Goal: Task Accomplishment & Management: Manage account settings

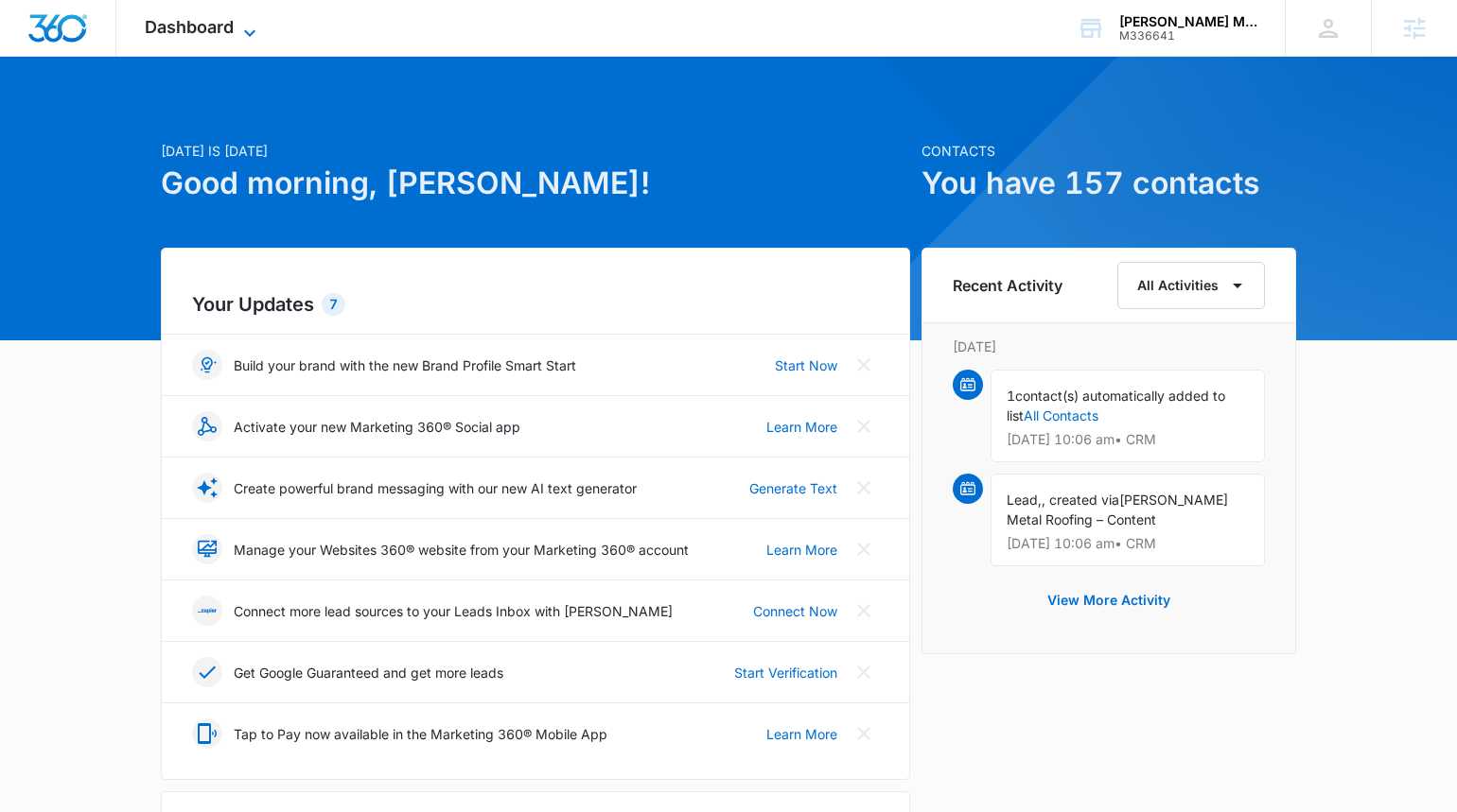
click at [173, 26] on span "Dashboard" at bounding box center [189, 27] width 88 height 20
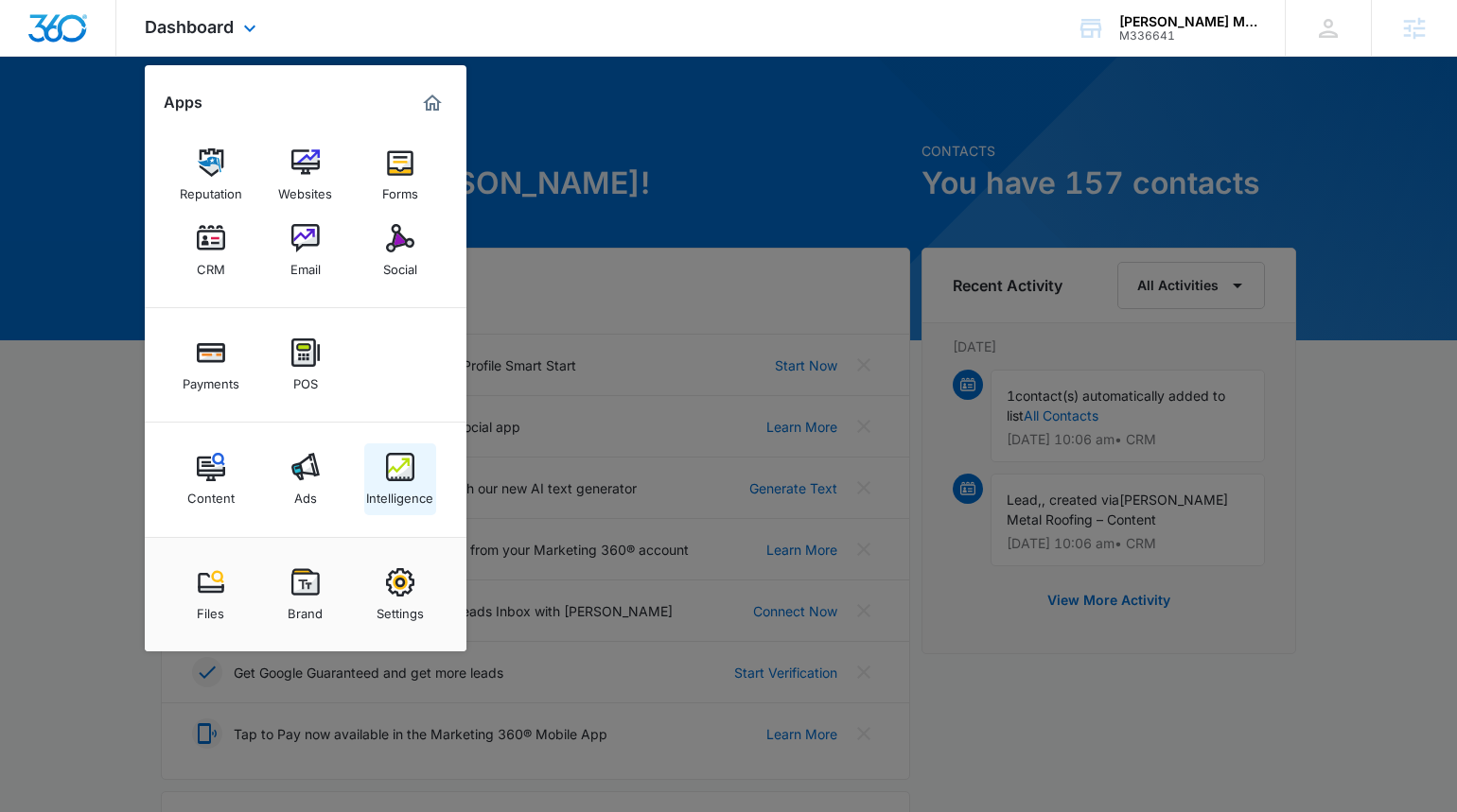
click at [382, 496] on div "Intelligence" at bounding box center [399, 493] width 67 height 25
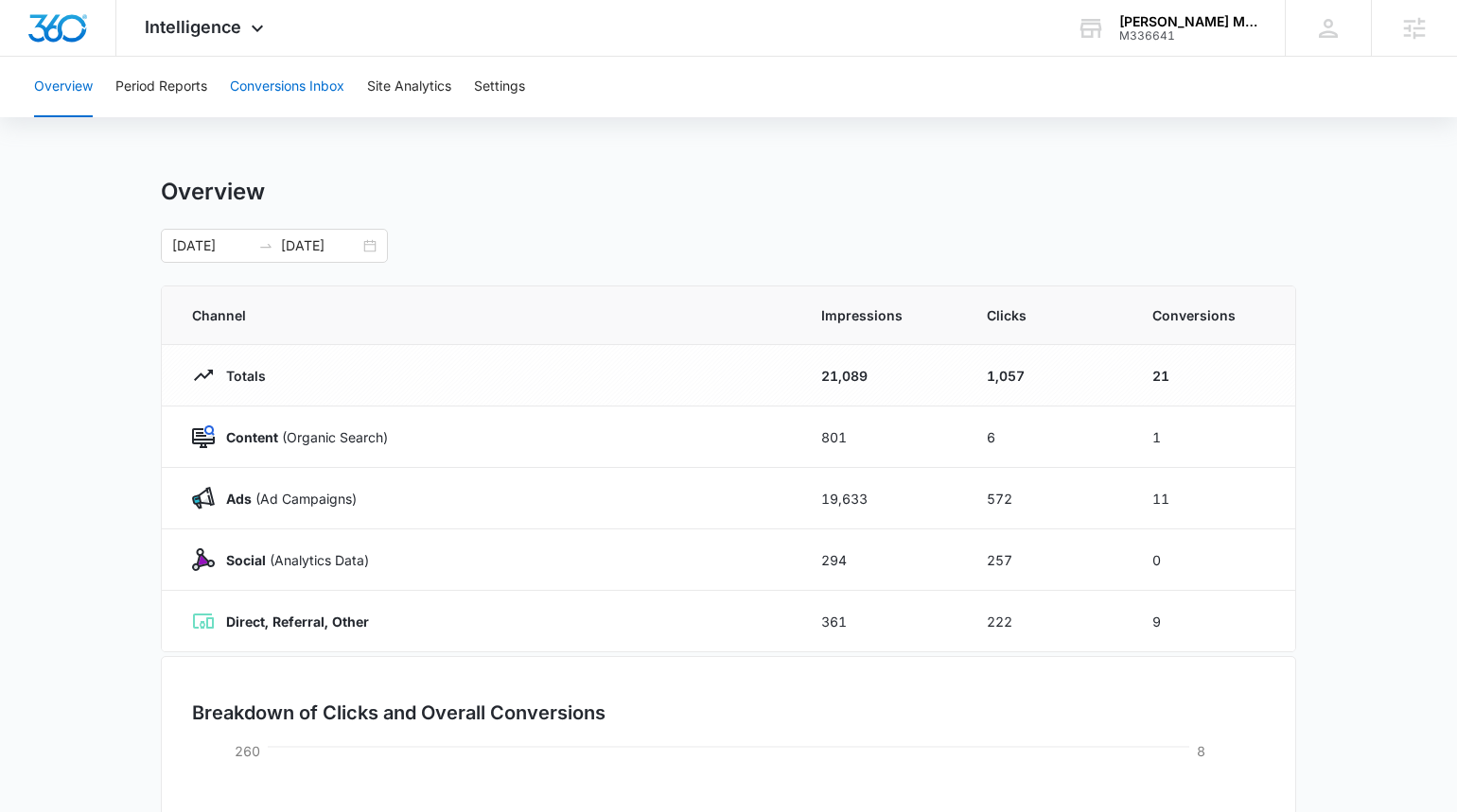
click at [264, 91] on button "Conversions Inbox" at bounding box center [287, 87] width 114 height 61
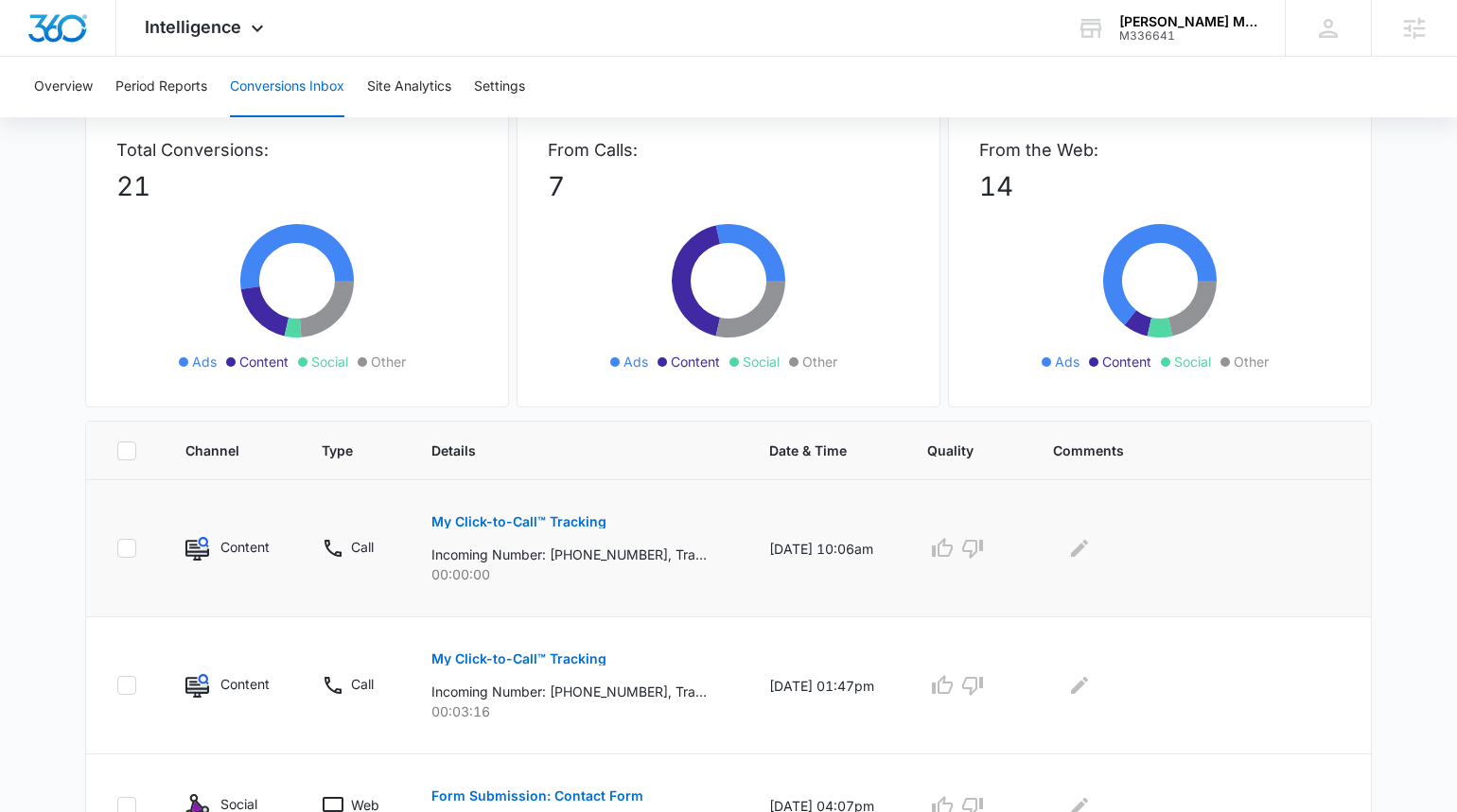
scroll to position [47, 0]
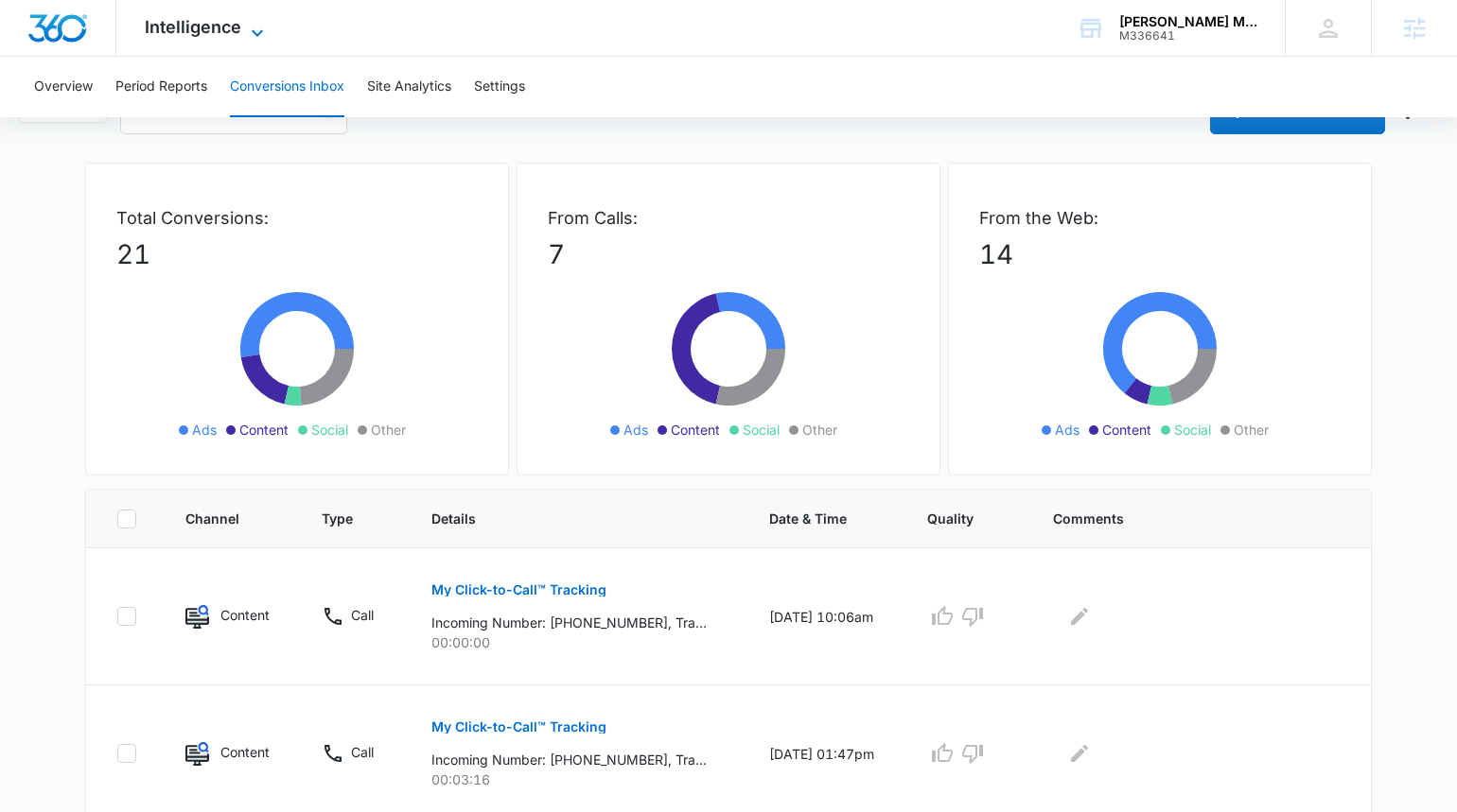
click at [175, 34] on span "Intelligence" at bounding box center [193, 27] width 96 height 20
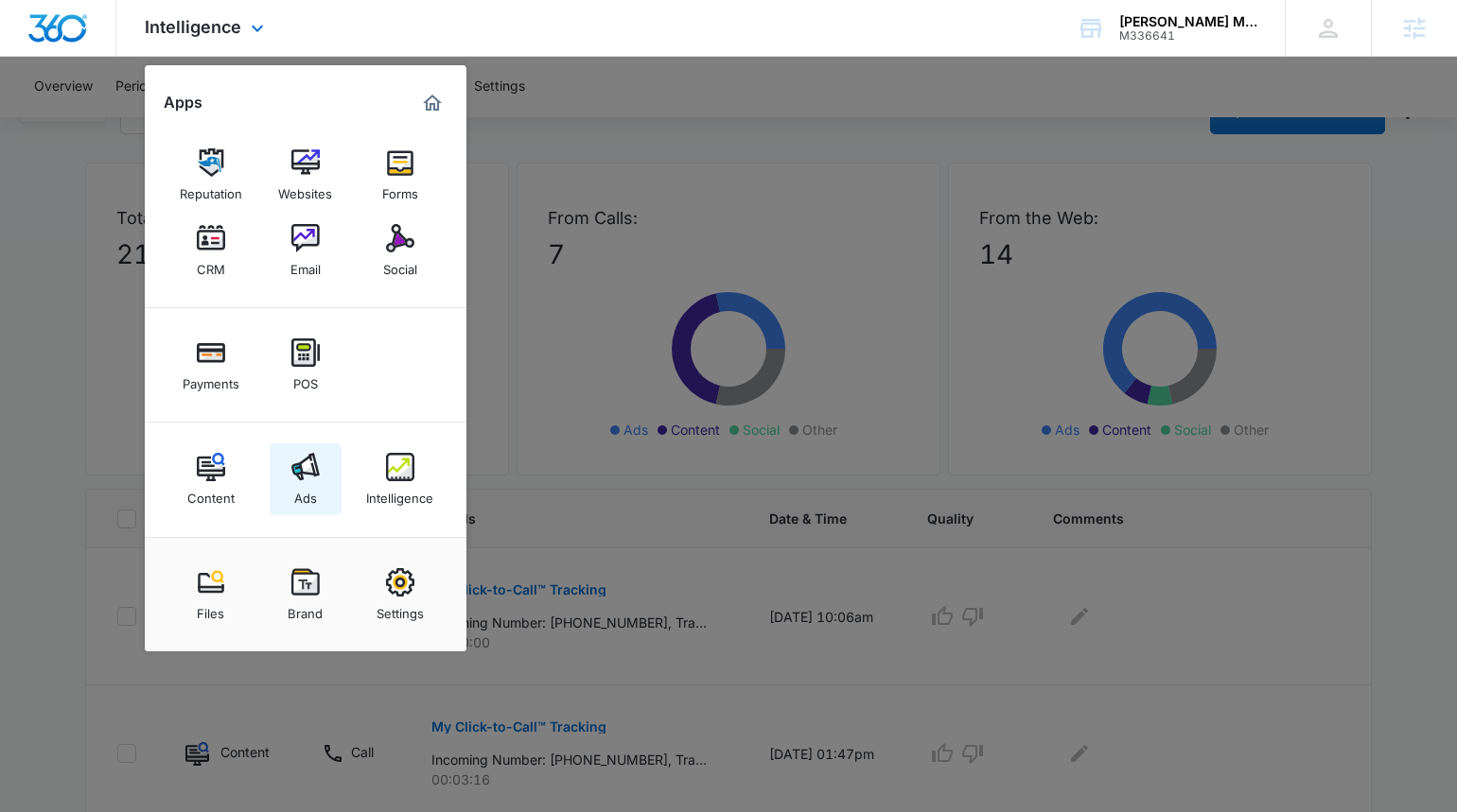
click at [304, 485] on div "Ads" at bounding box center [305, 493] width 23 height 25
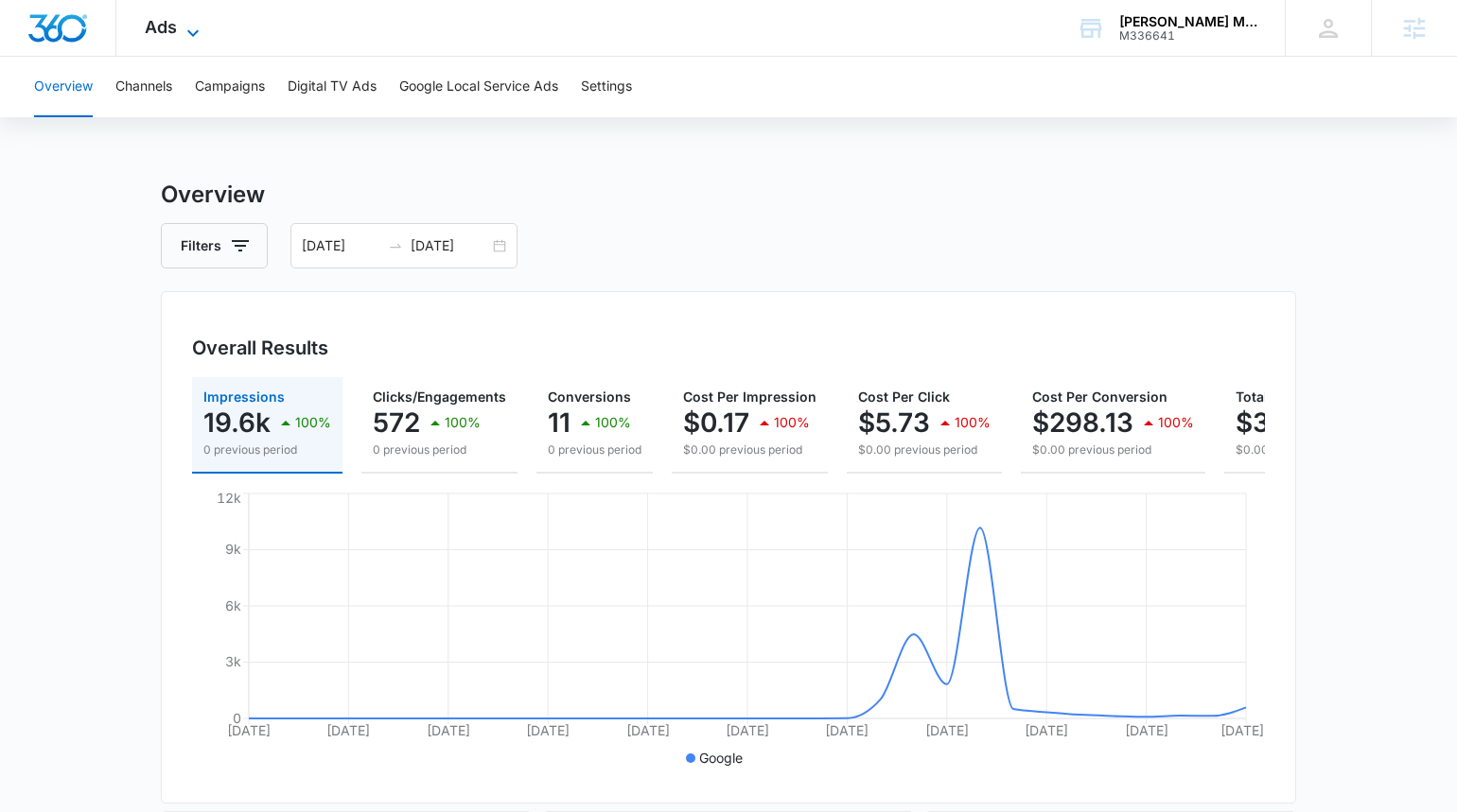
click at [162, 22] on span "Ads" at bounding box center [160, 27] width 32 height 20
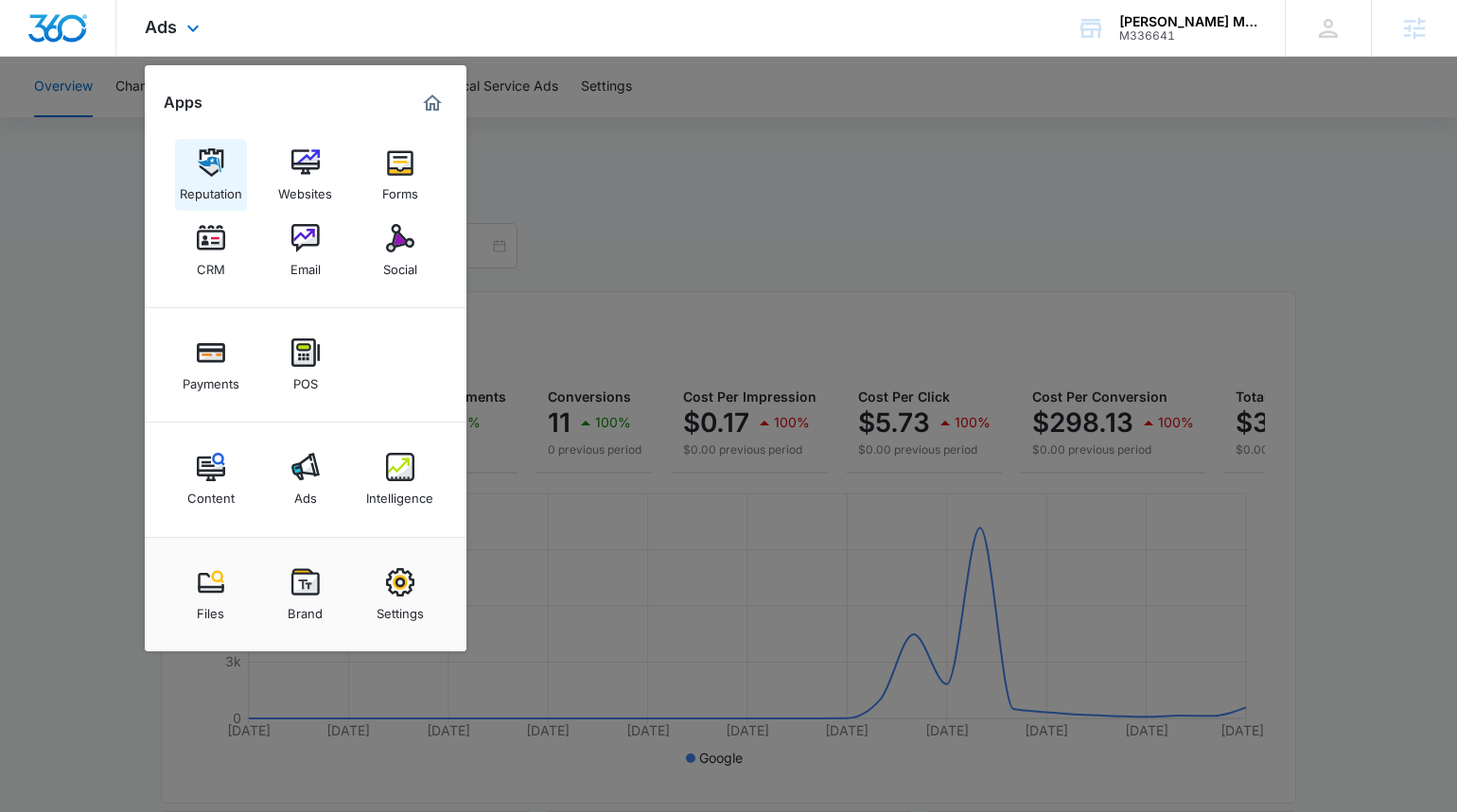
click at [206, 177] on div "Reputation" at bounding box center [211, 189] width 63 height 25
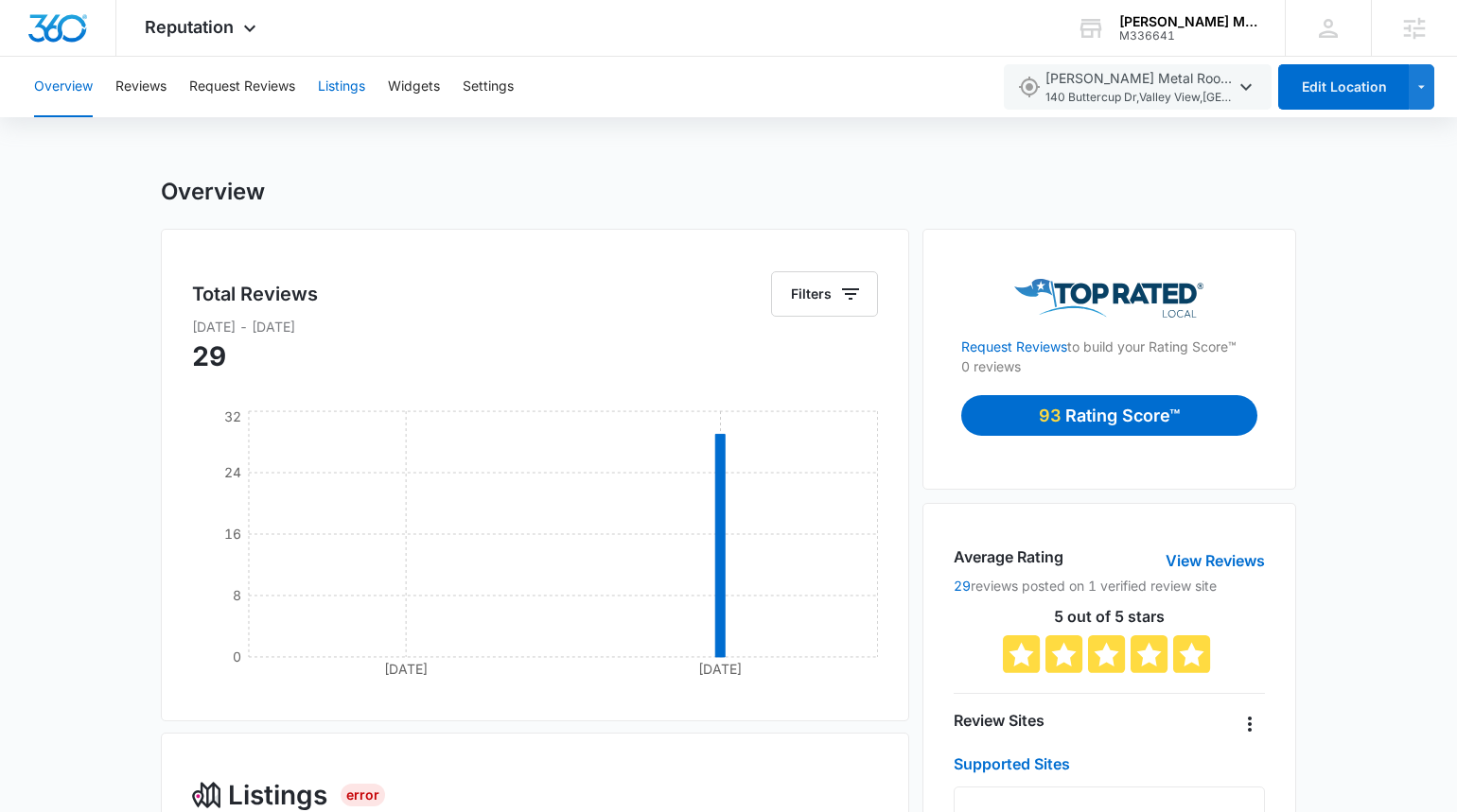
click at [327, 99] on button "Listings" at bounding box center [341, 87] width 47 height 61
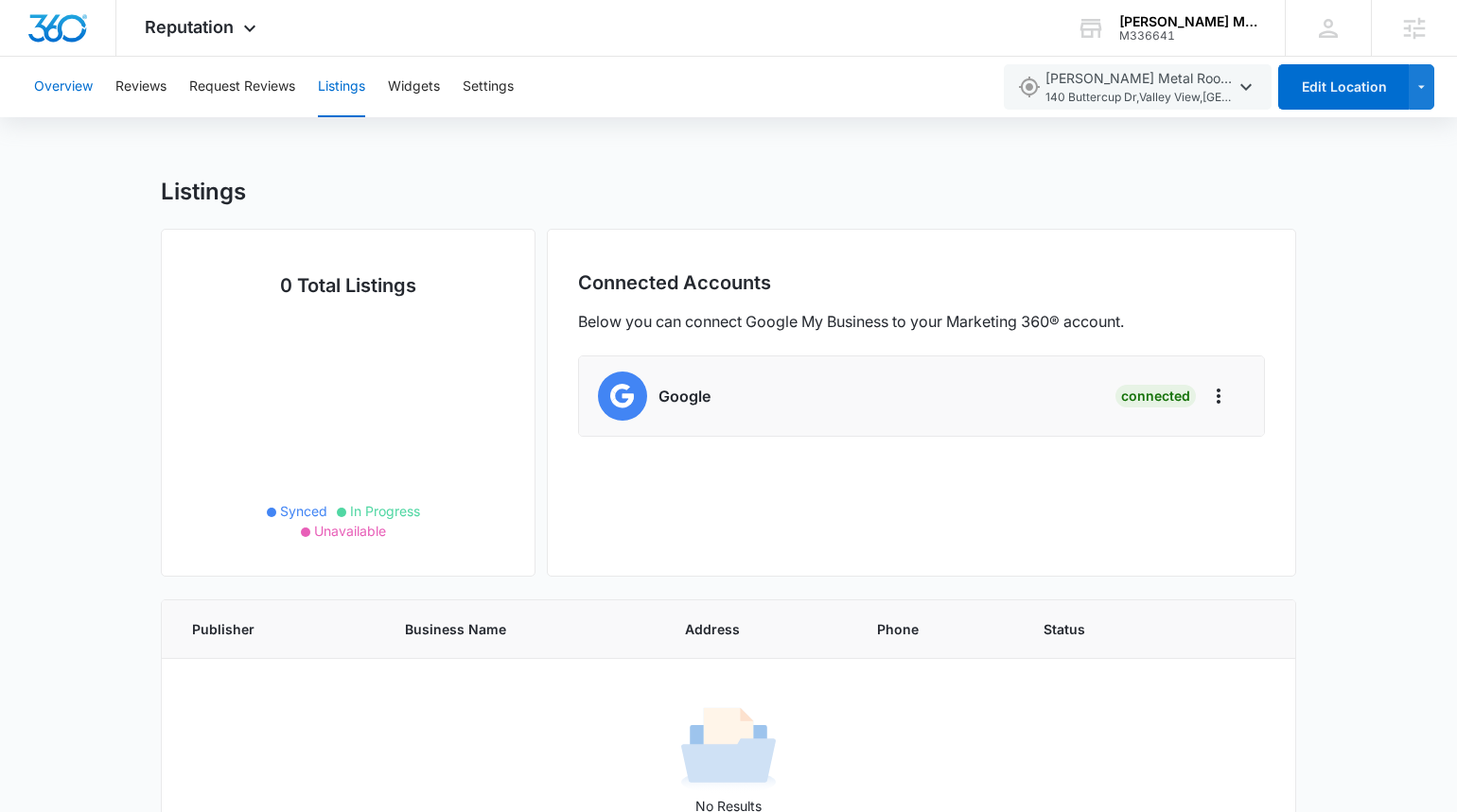
click at [51, 89] on button "Overview" at bounding box center [64, 87] width 59 height 61
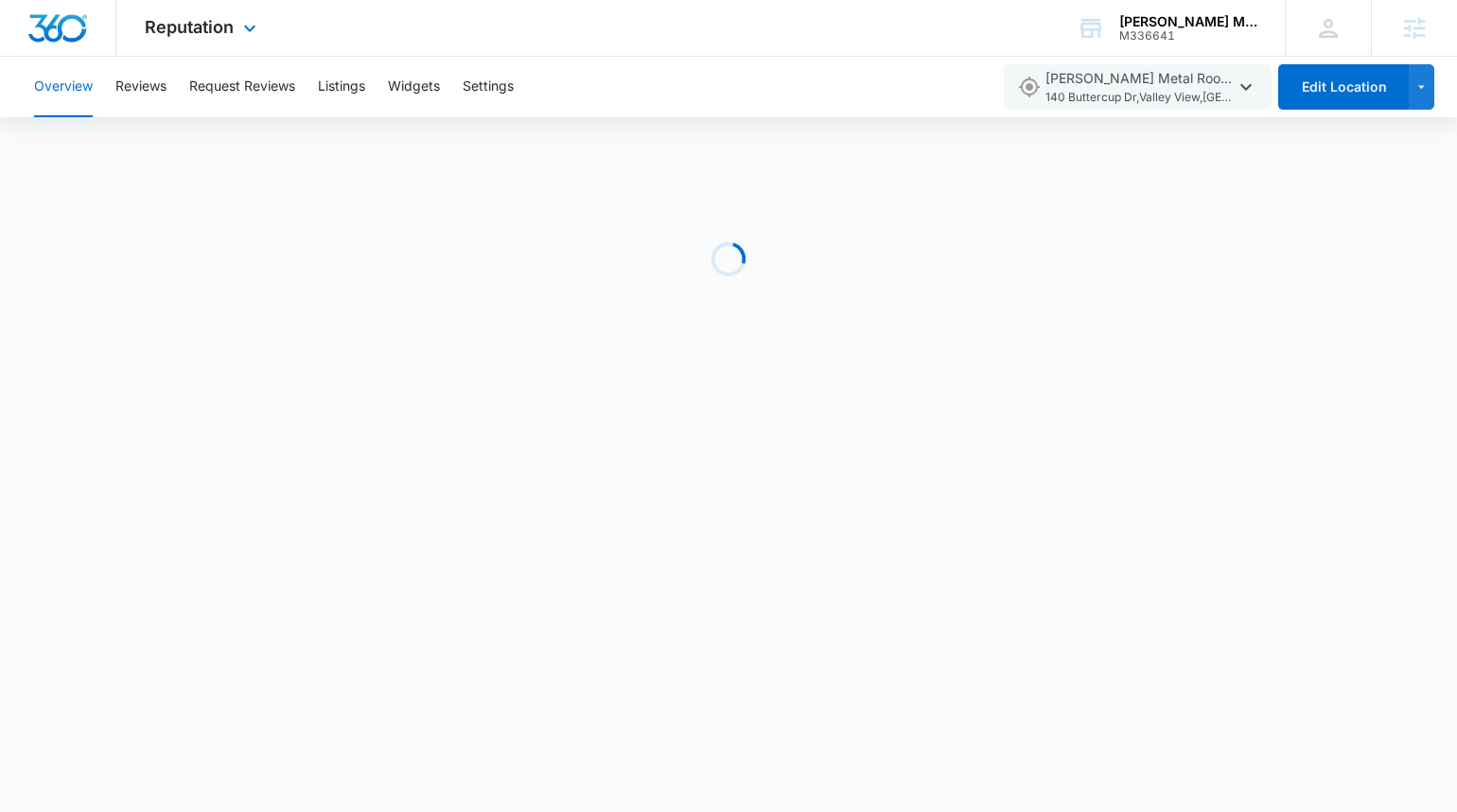
click at [237, 12] on div "Reputation Apps Reputation Websites Forms CRM Email Social Payments POS Content…" at bounding box center [203, 28] width 173 height 56
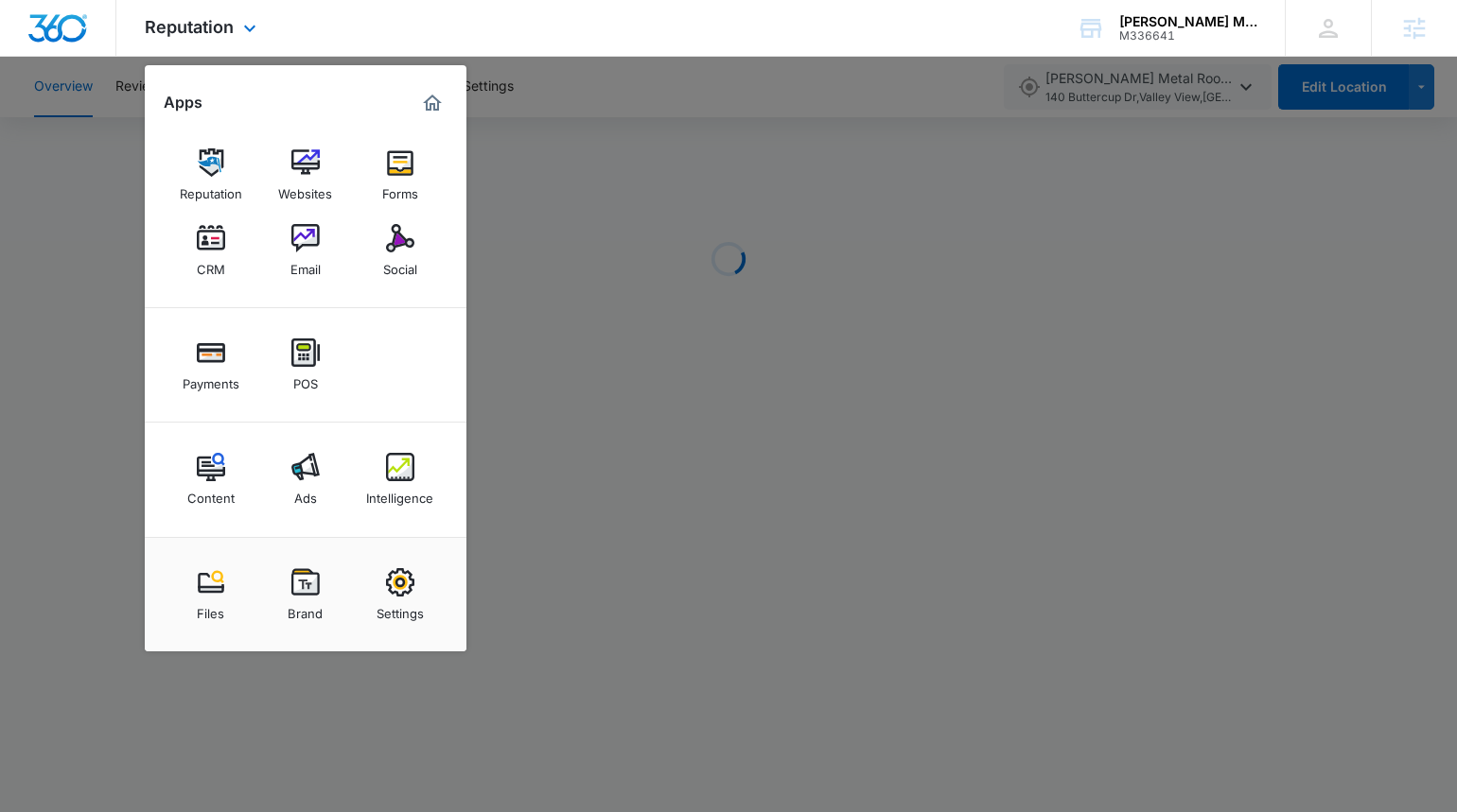
click at [424, 102] on img "Marketing 360® Dashboard" at bounding box center [432, 102] width 23 height 23
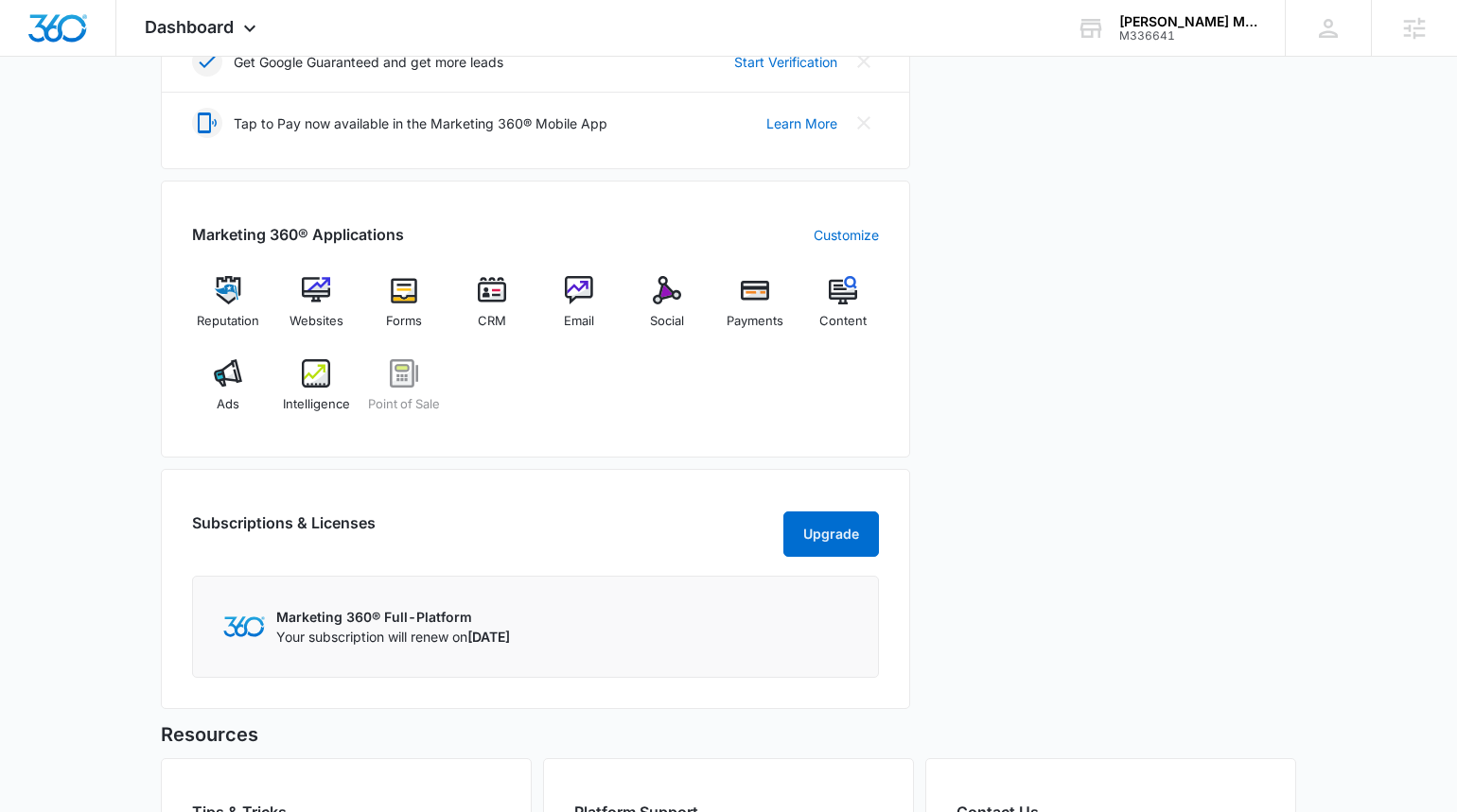
scroll to position [627, 0]
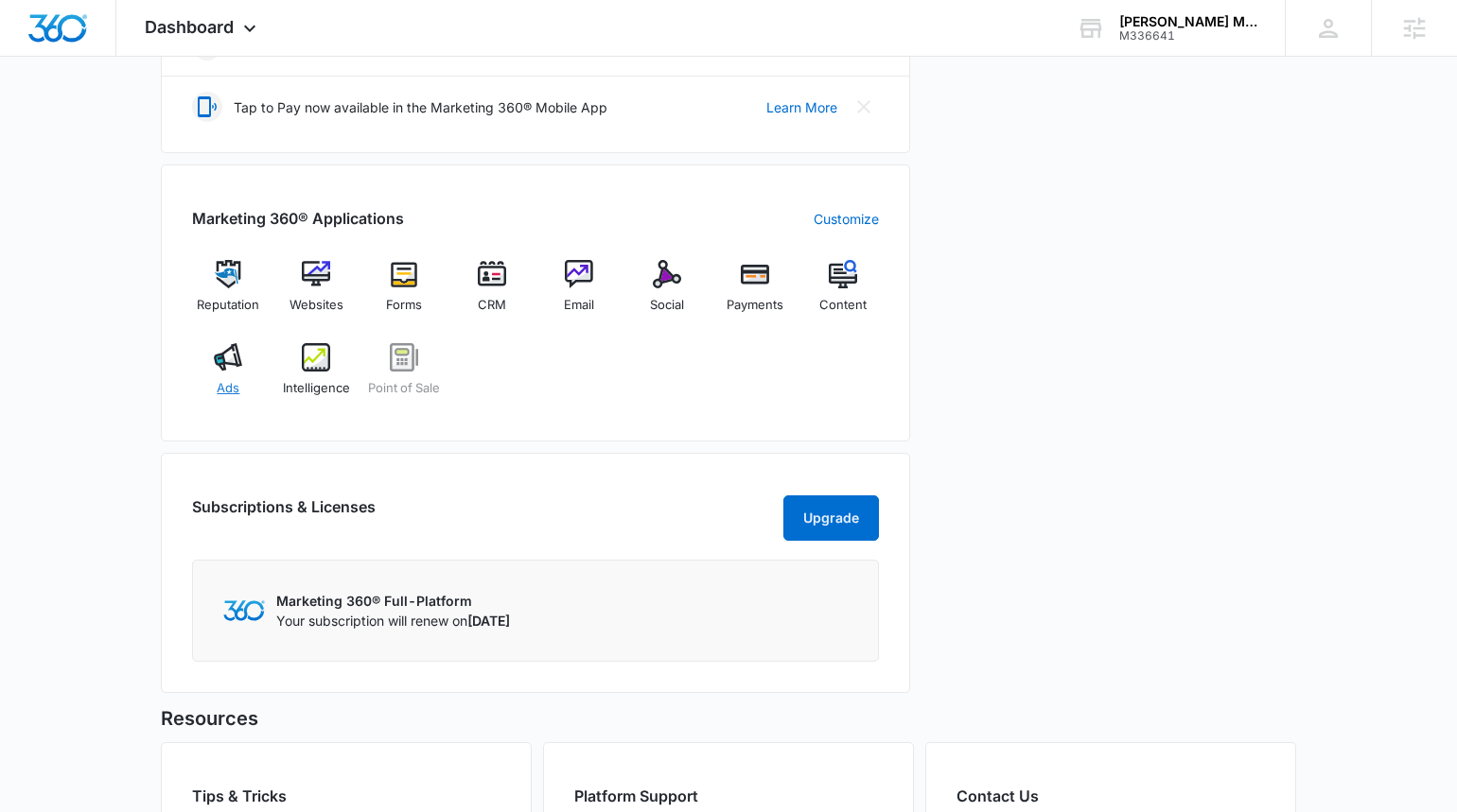
click at [219, 375] on div "Ads" at bounding box center [228, 377] width 73 height 68
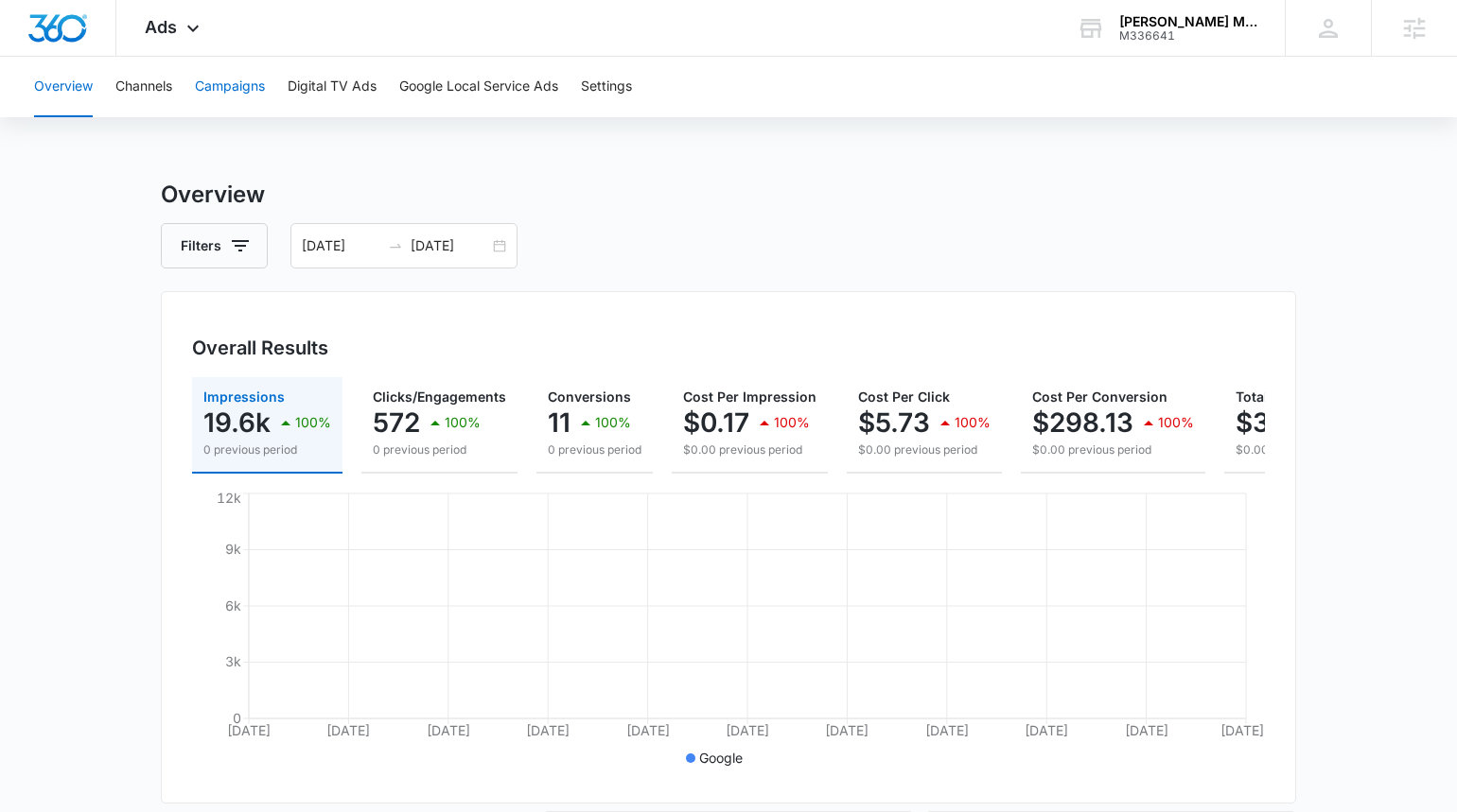
click at [236, 86] on button "Campaigns" at bounding box center [229, 87] width 70 height 61
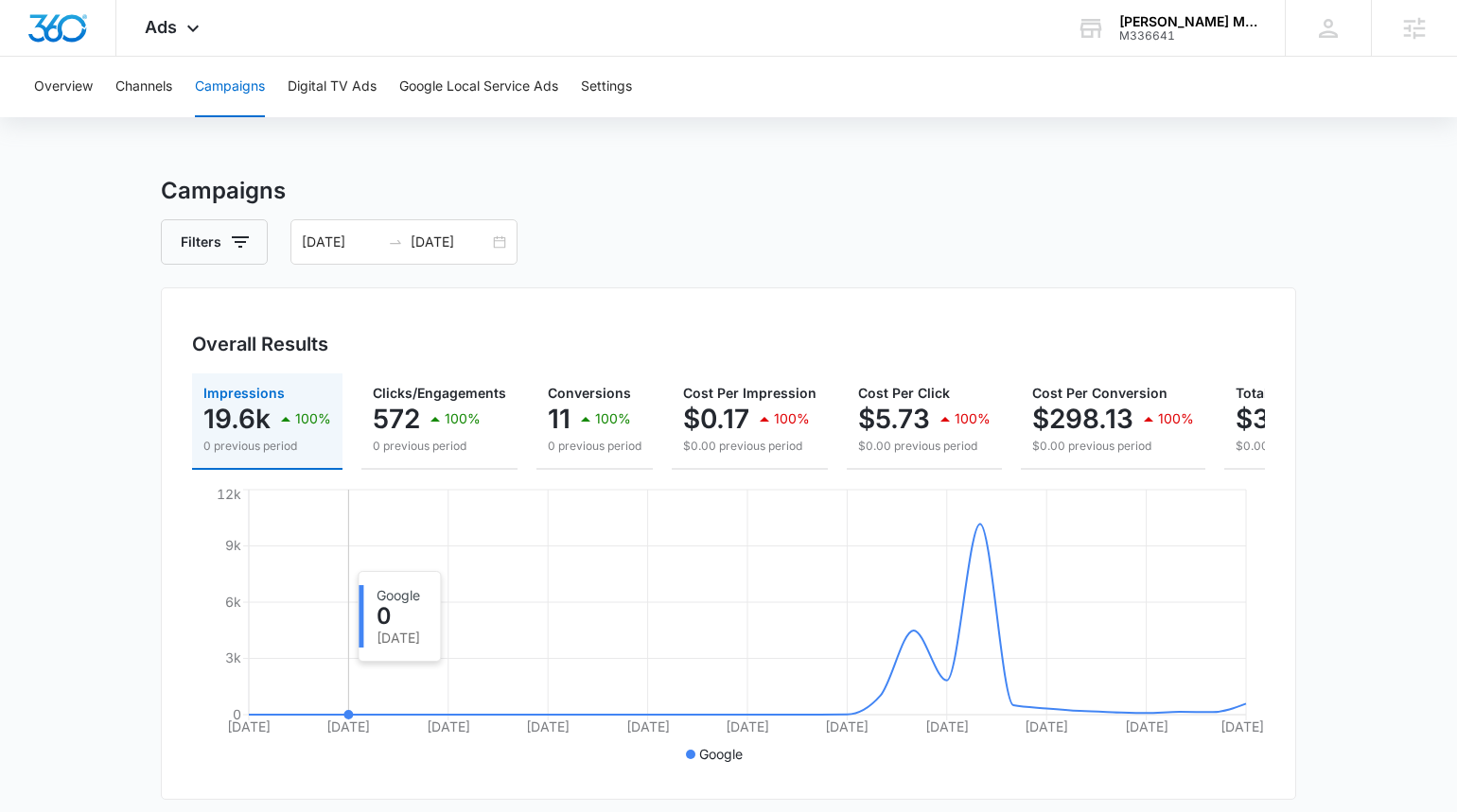
scroll to position [3, 0]
click at [442, 244] on input "[DATE]" at bounding box center [450, 243] width 79 height 21
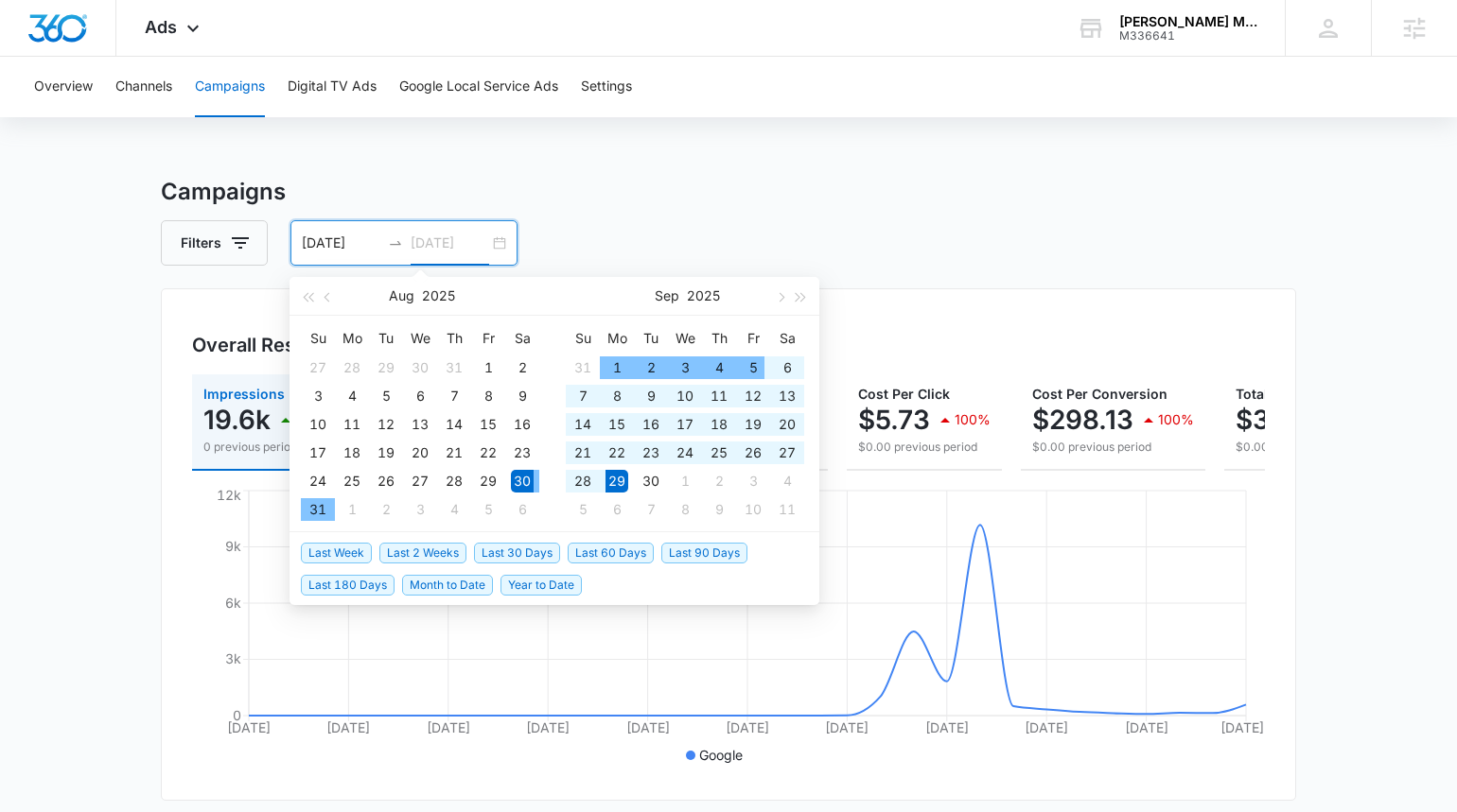
type input "[DATE]"
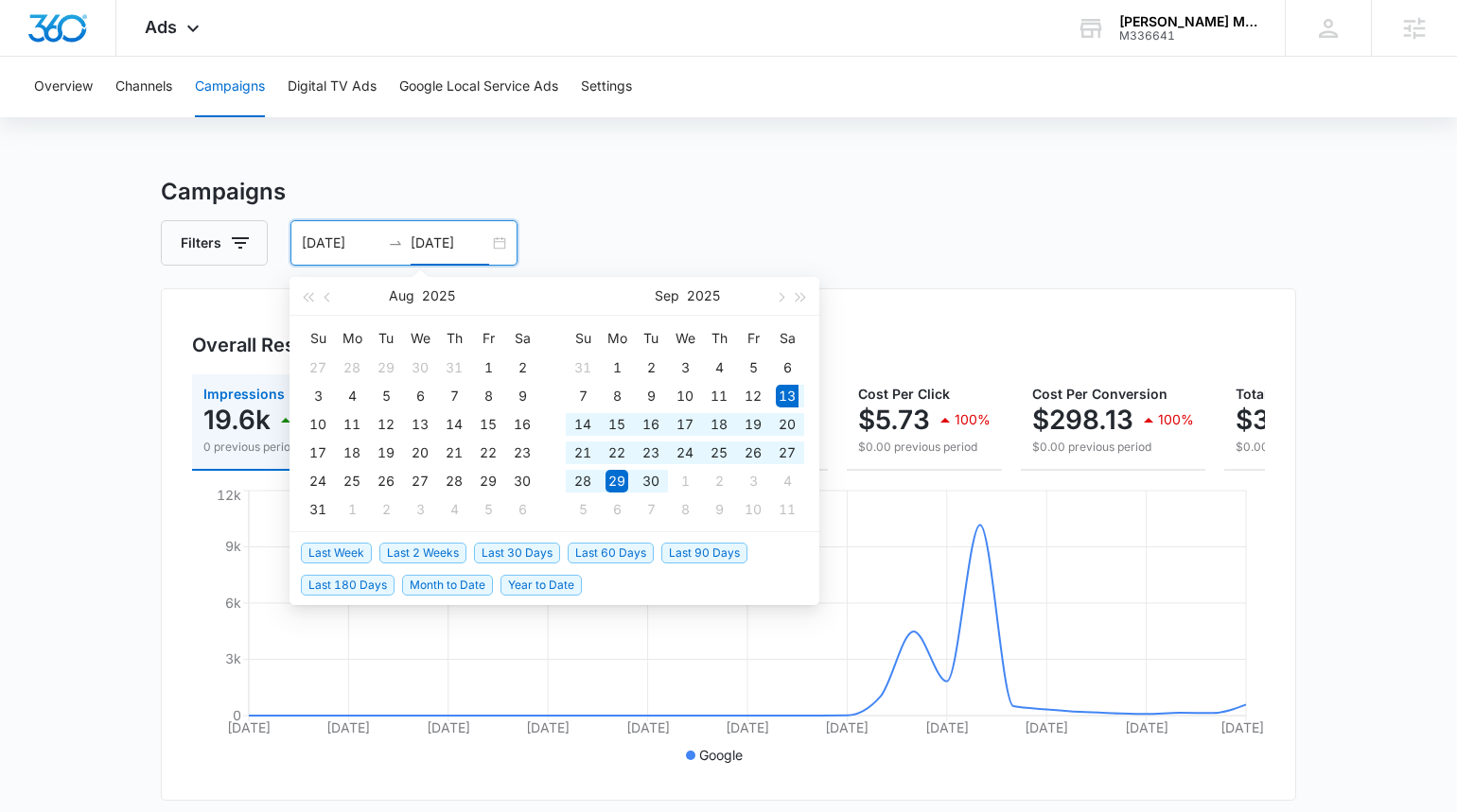
click at [508, 551] on span "Last 30 Days" at bounding box center [517, 552] width 87 height 21
type input "[DATE]"
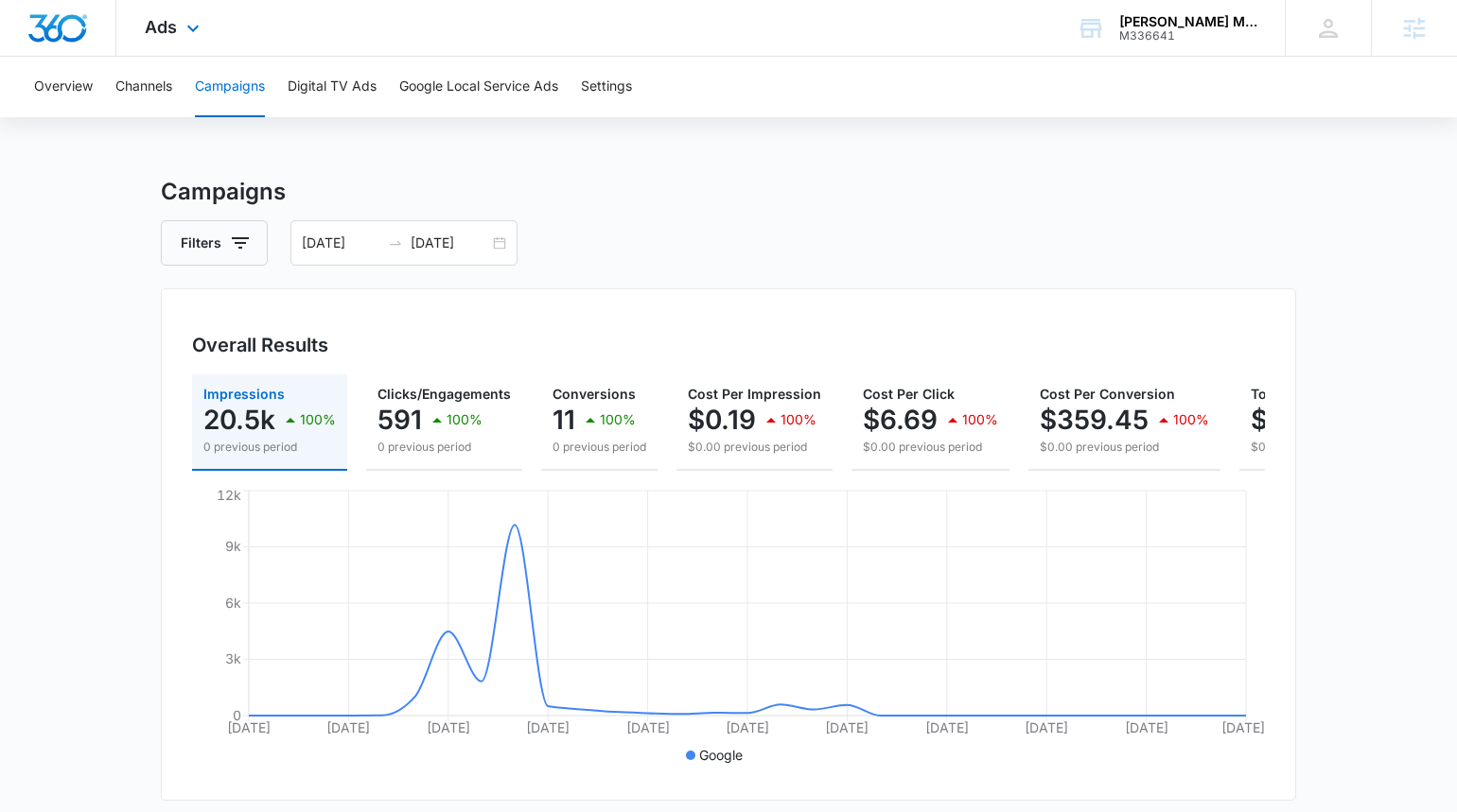
click at [159, 37] on div "Ads Apps Reputation Websites Forms CRM Email Social Payments POS Content Ads In…" at bounding box center [174, 28] width 116 height 56
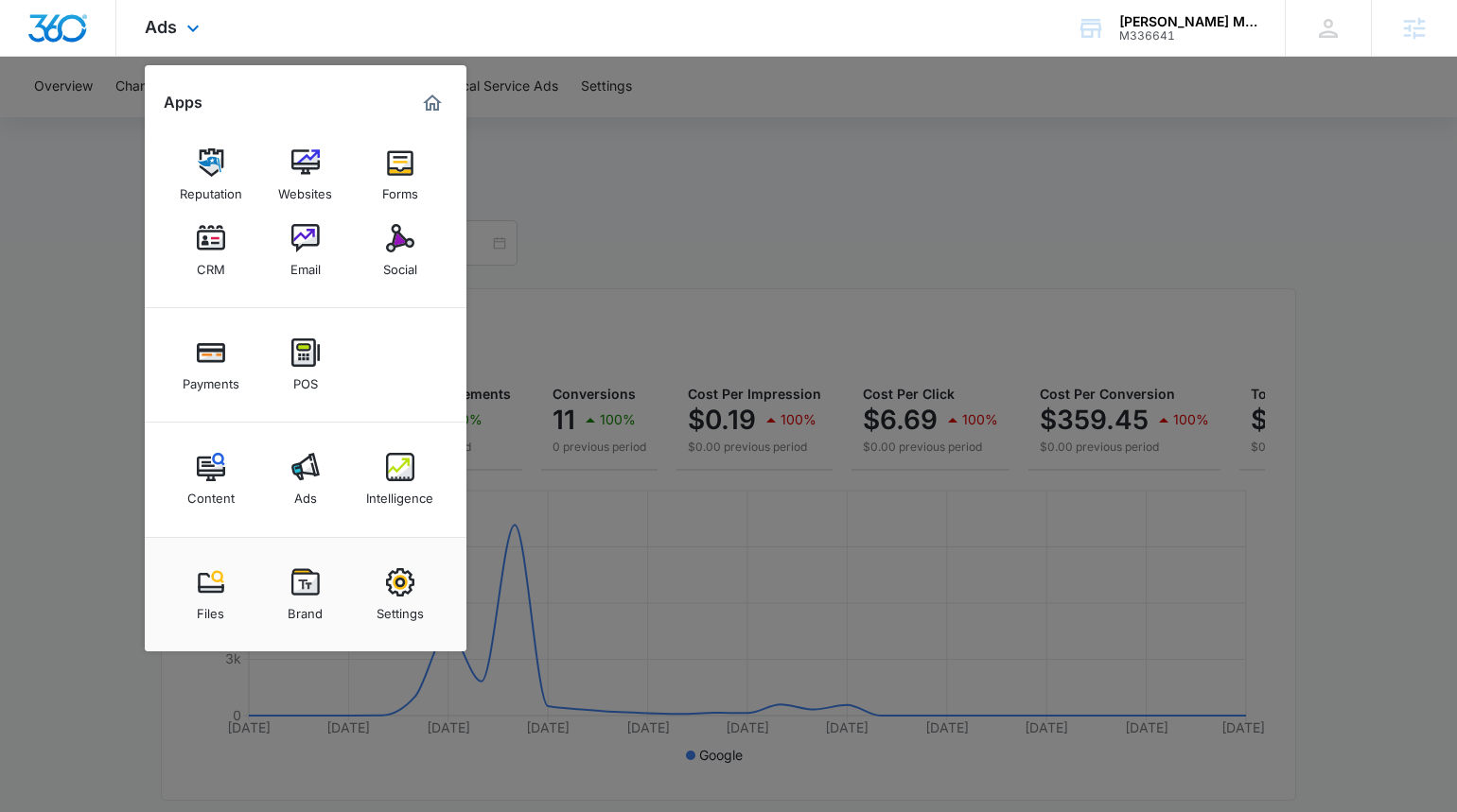
drag, startPoint x: 294, startPoint y: 148, endPoint x: 678, endPoint y: 2, distance: 410.8
click at [0, 0] on div "Ads Apps Reputation Websites Forms CRM Email Social Payments POS Content Ads In…" at bounding box center [728, 29] width 1457 height 57
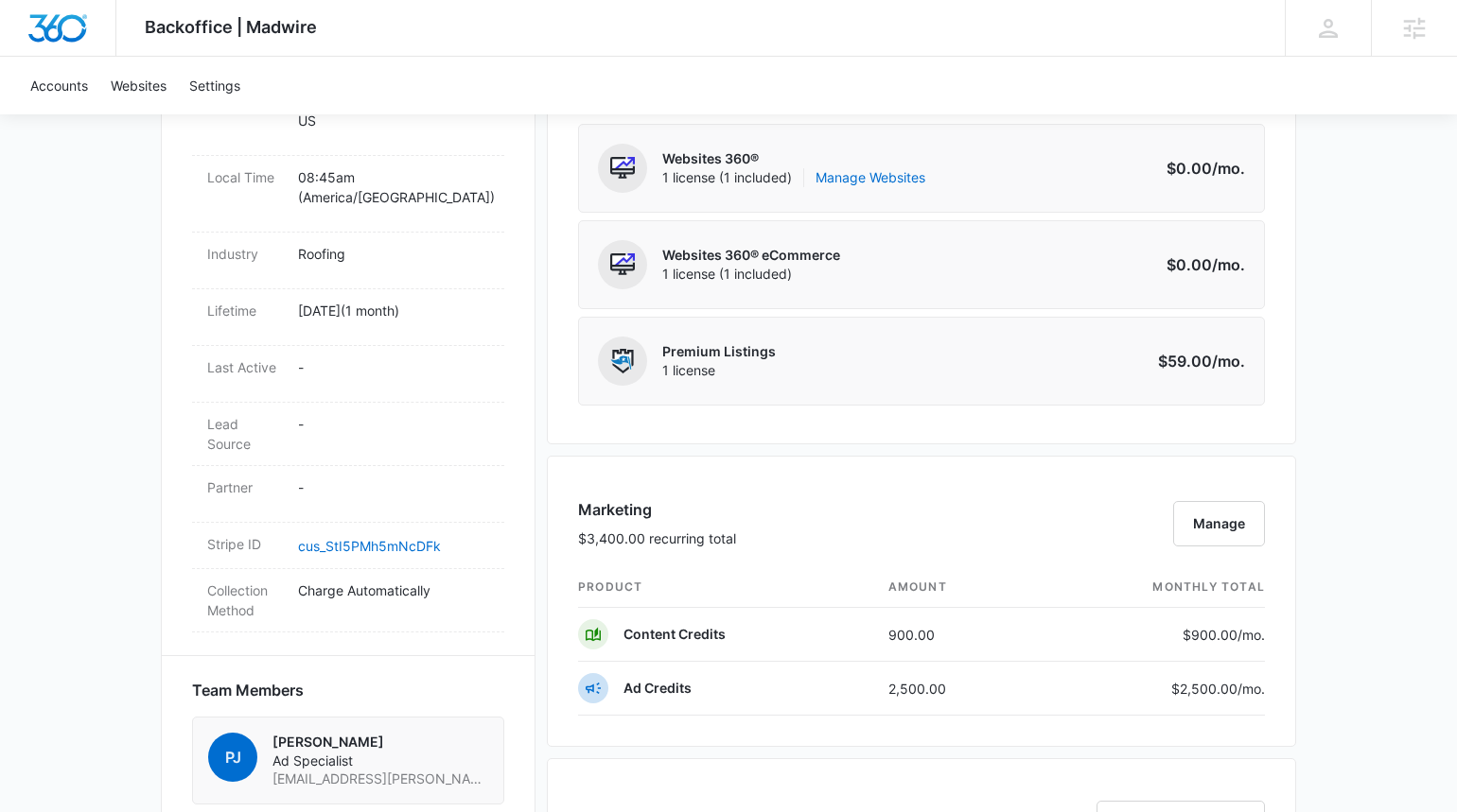
scroll to position [862, 0]
